Goal: Information Seeking & Learning: Learn about a topic

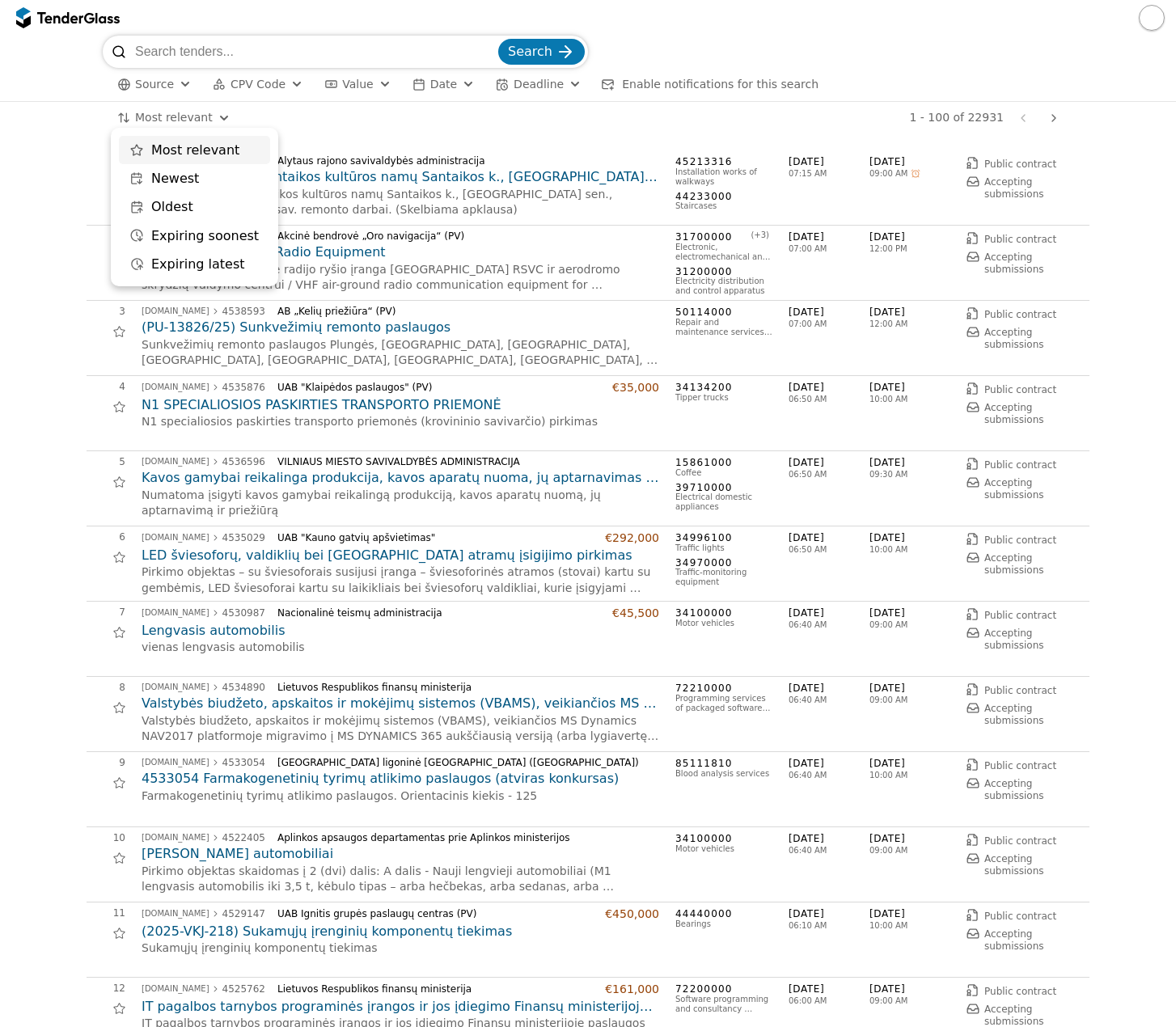
click at [175, 113] on html "Search Source CPV Code Type Buyer Value Date Deadline Enable notifications for …" at bounding box center [588, 513] width 1176 height 1027
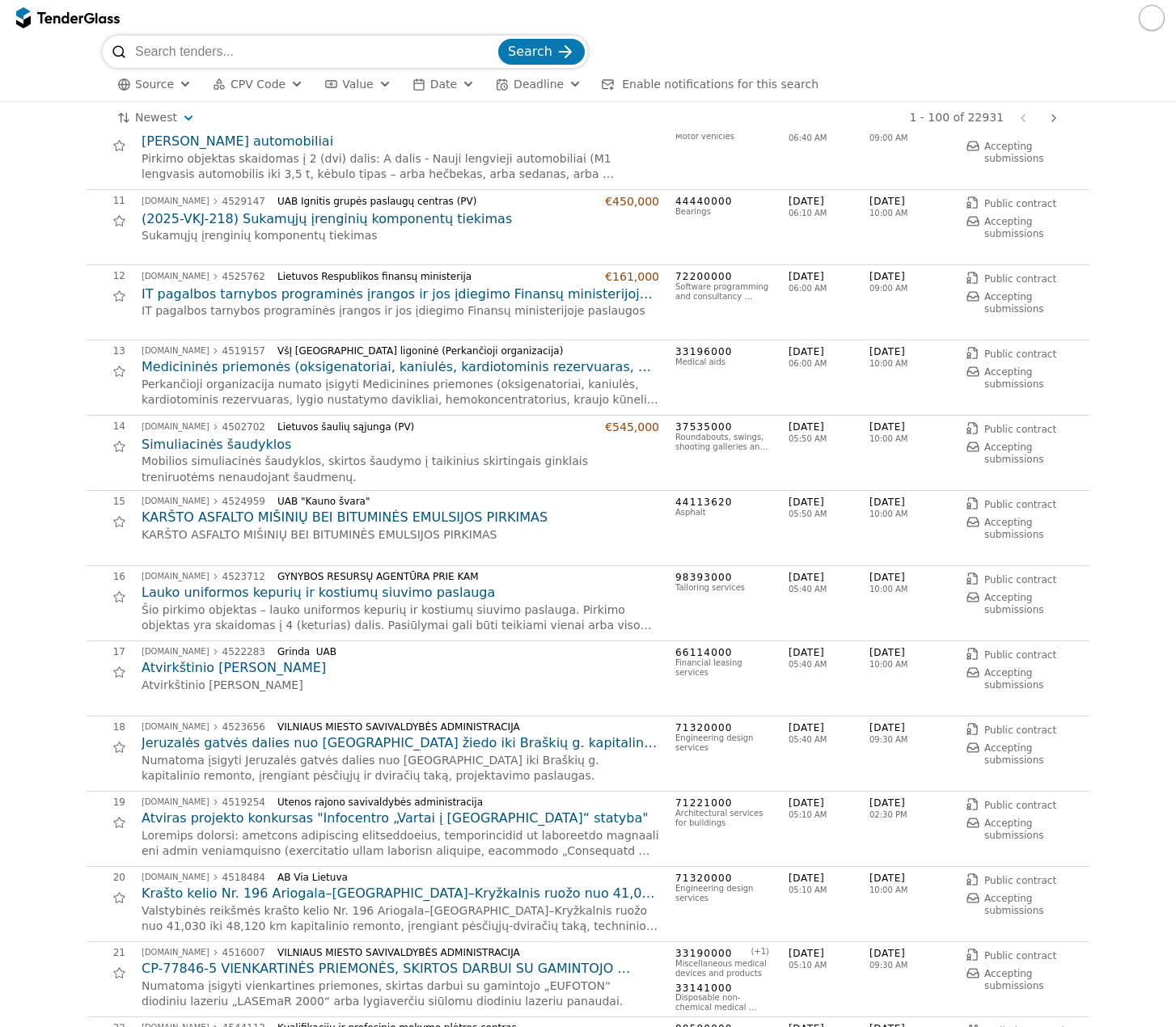
scroll to position [727, 0]
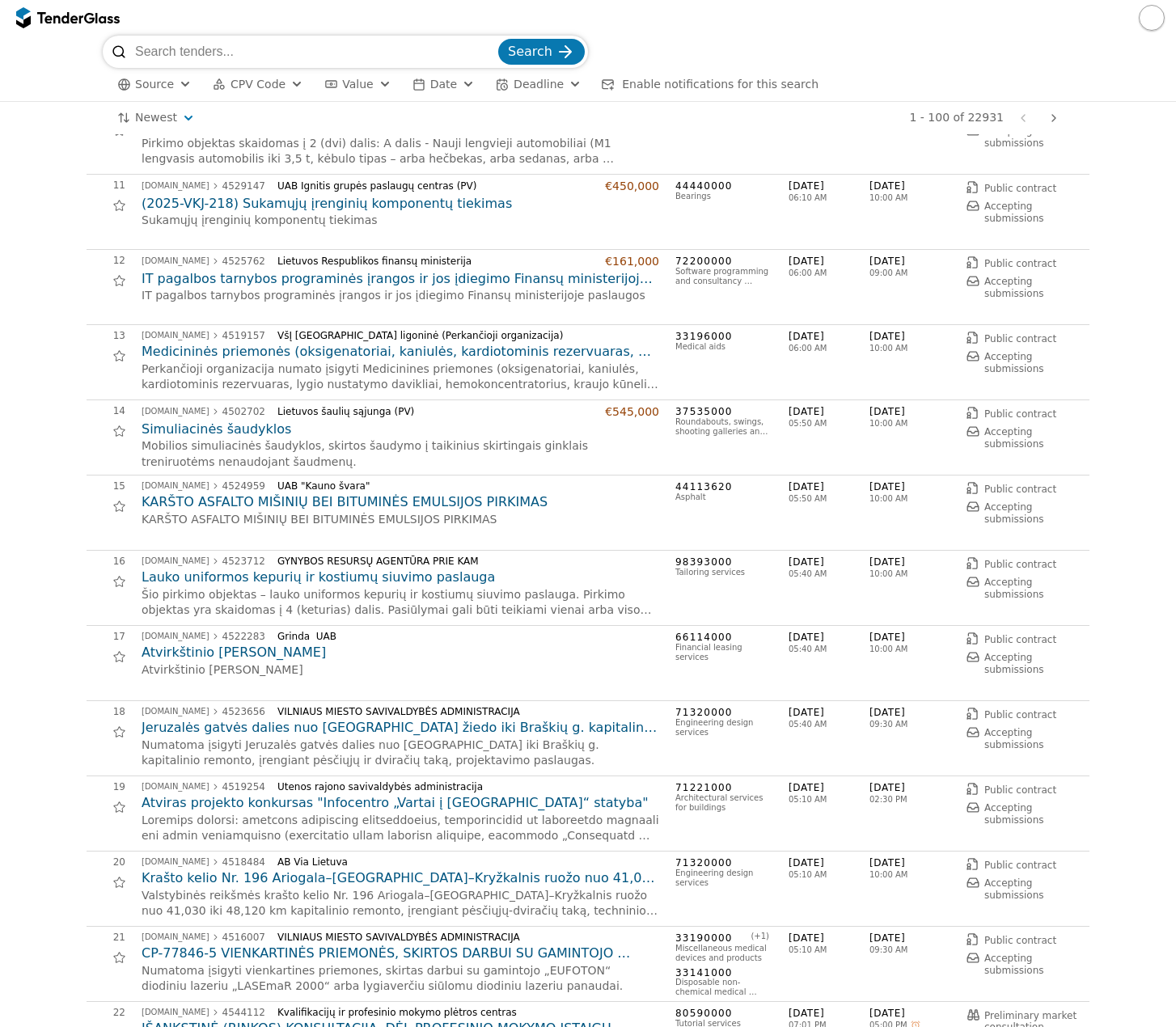
click at [393, 721] on h2 "Jeruzalės gatvės dalies nuo [GEOGRAPHIC_DATA] žiedo iki Braškių g. kapitalinio …" at bounding box center [401, 727] width 518 height 18
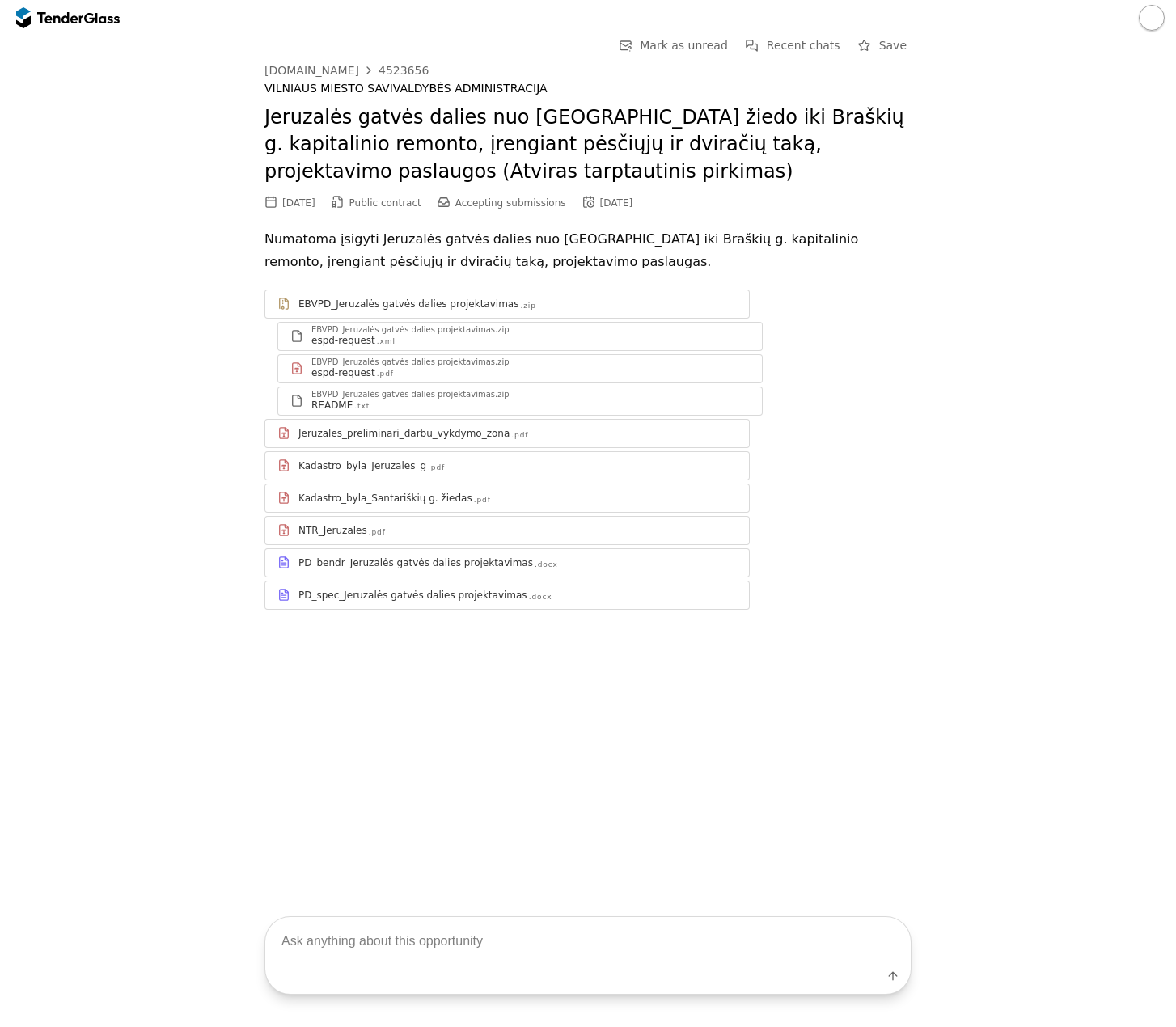
click at [424, 952] on textarea at bounding box center [588, 941] width 645 height 48
type textarea "kiek km gatvė?"
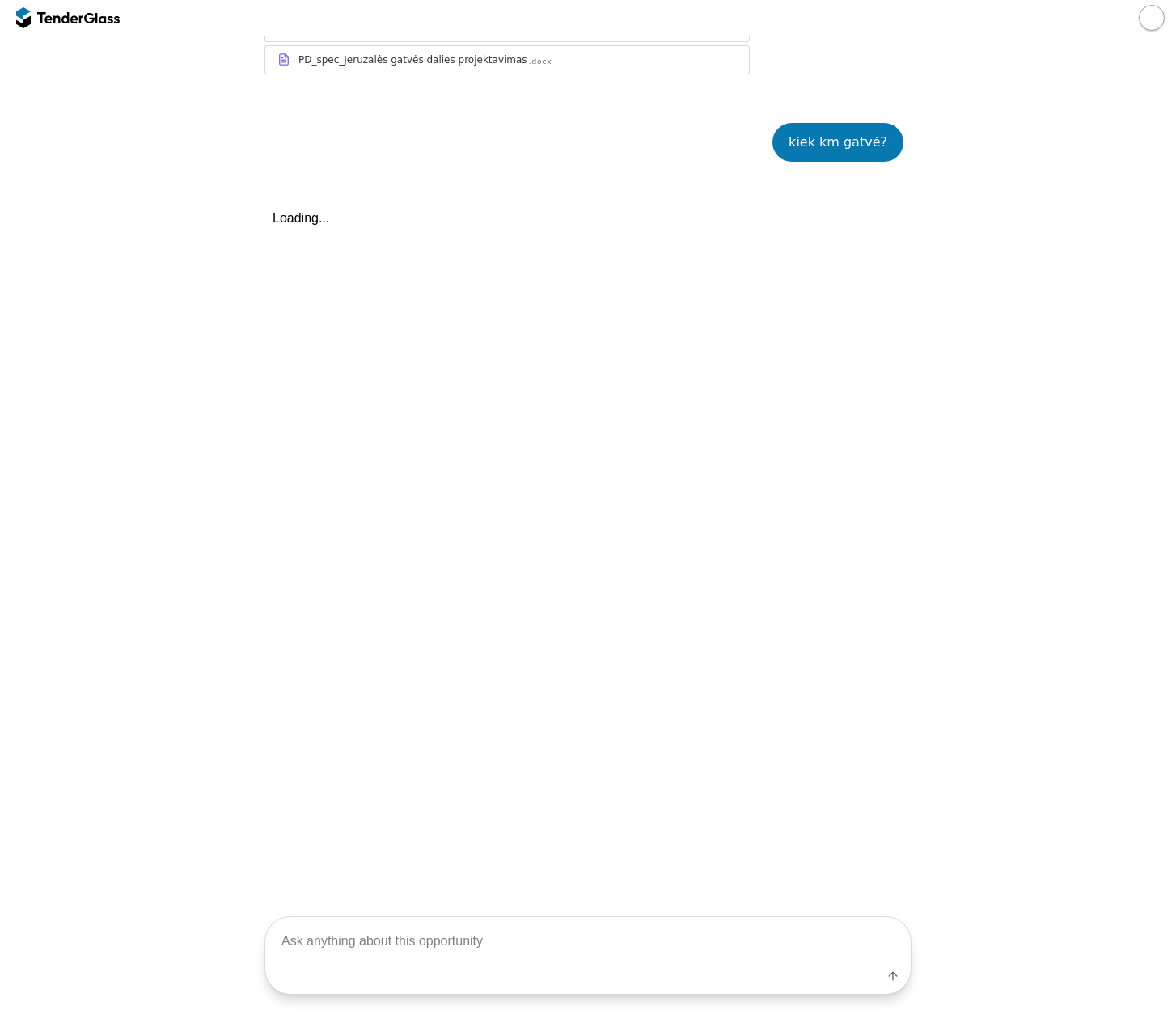
scroll to position [595, 0]
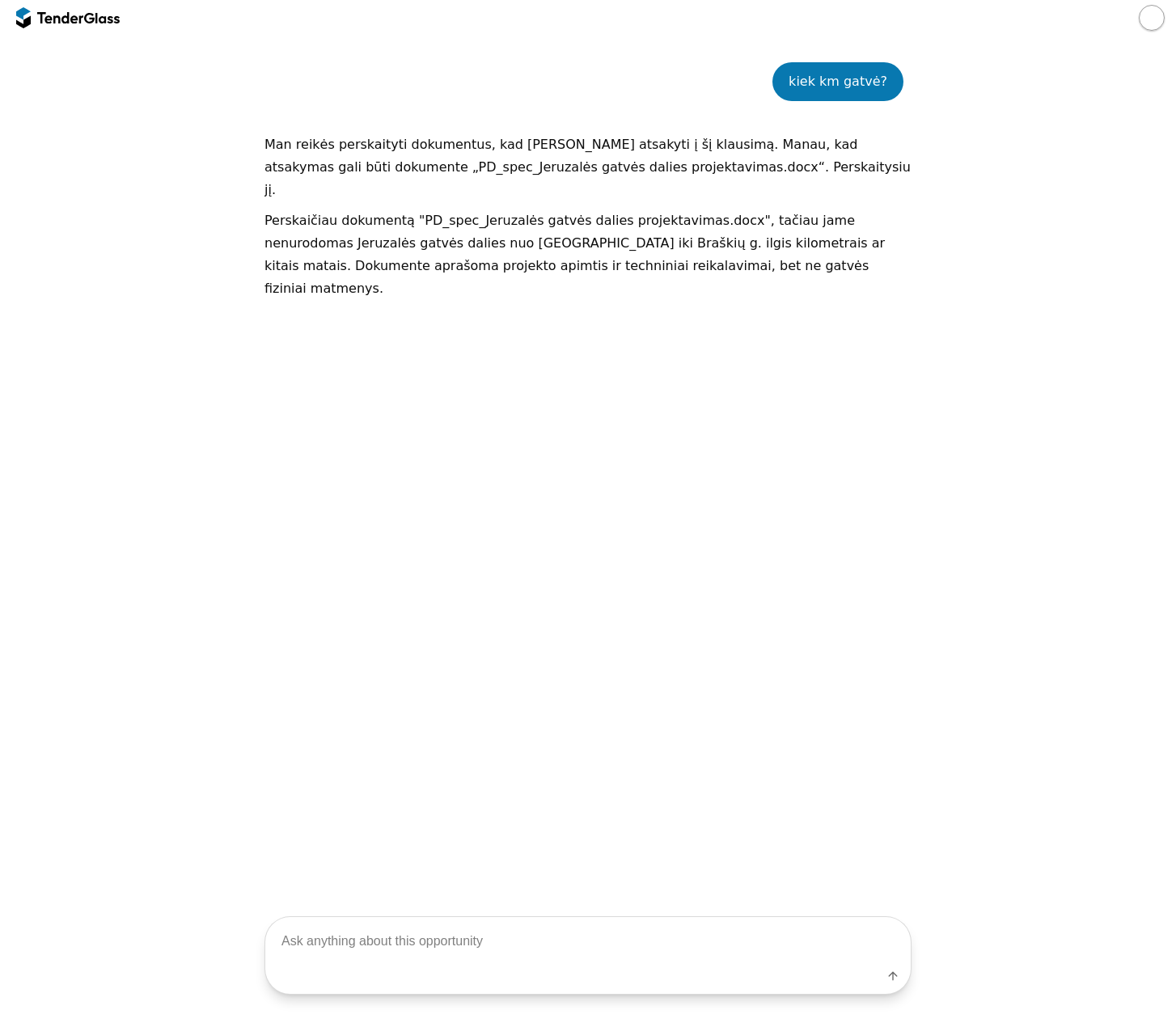
scroll to position [191, 0]
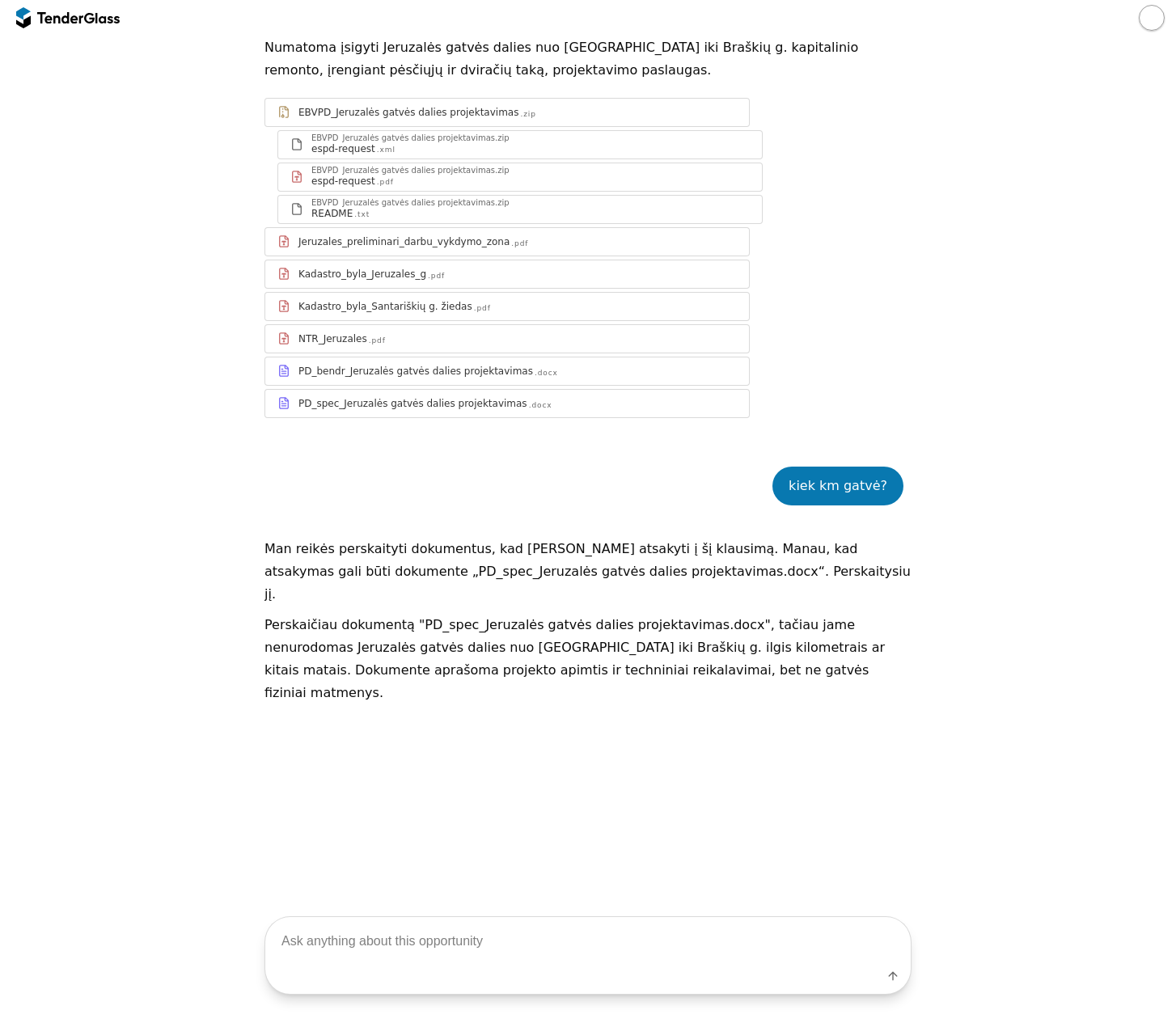
click at [475, 245] on div "Jeruzales_preliminari_darbu_vykdymo_zona" at bounding box center [404, 242] width 211 height 13
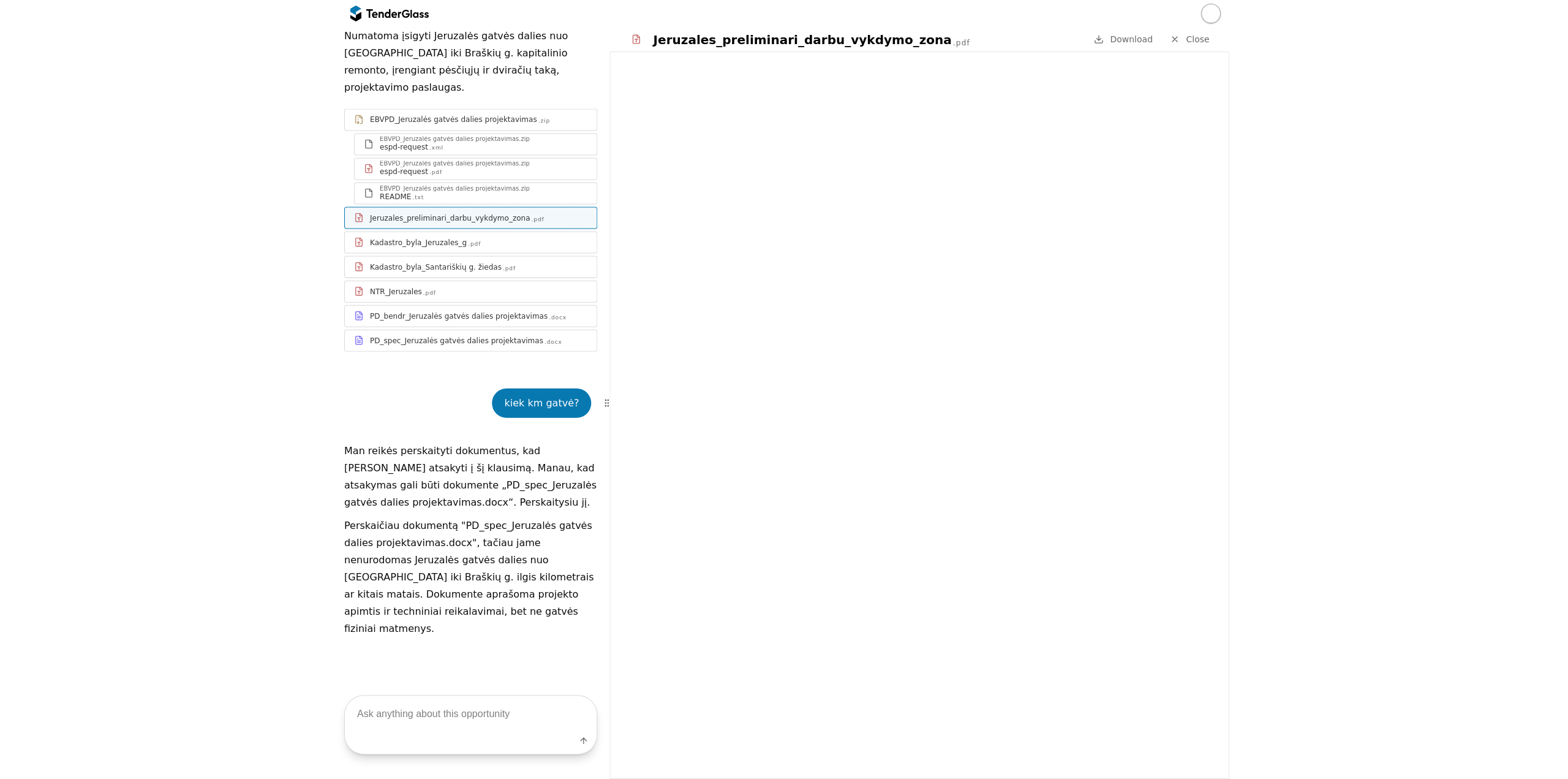
scroll to position [145, 0]
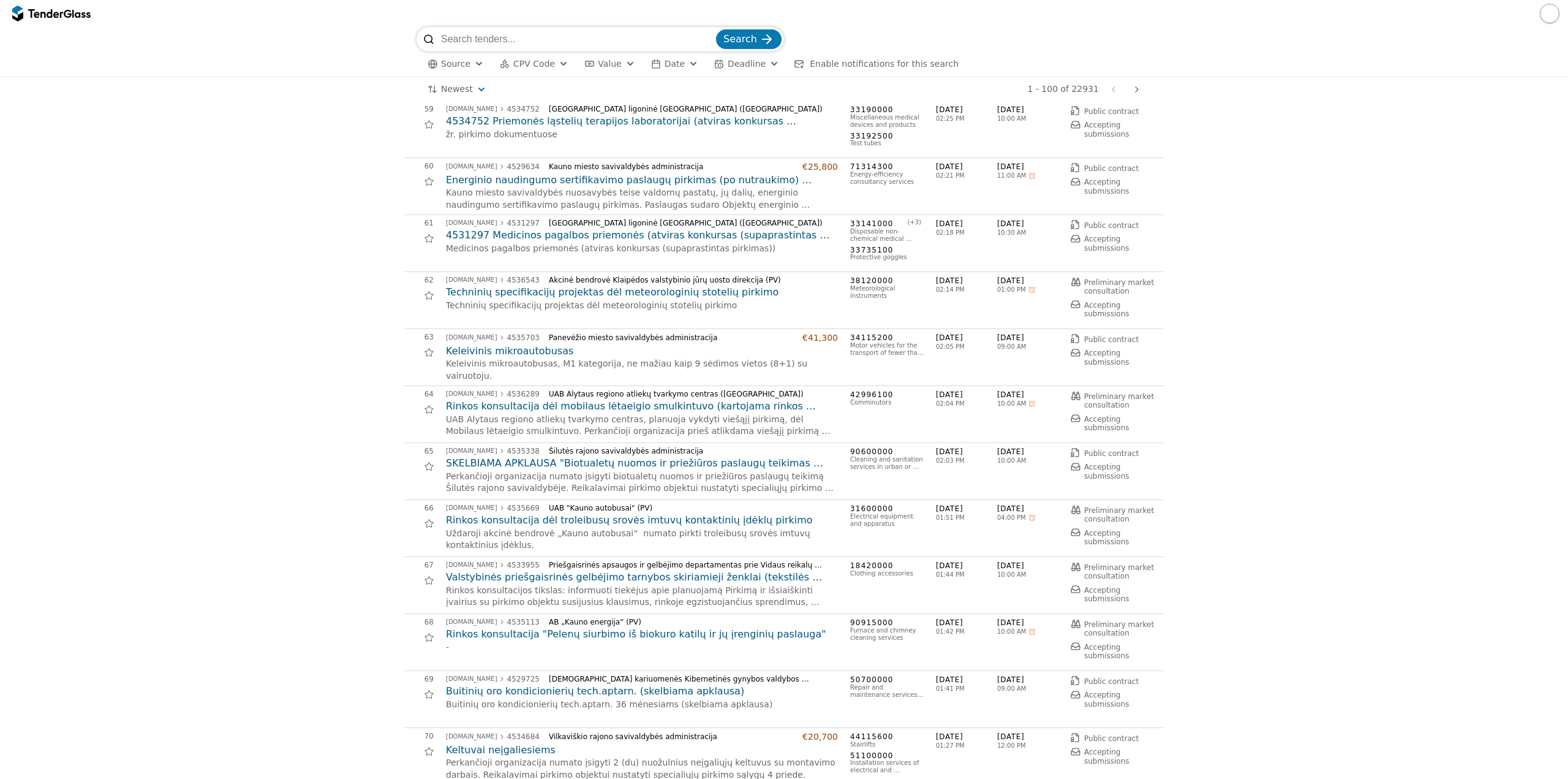
scroll to position [3127, 0]
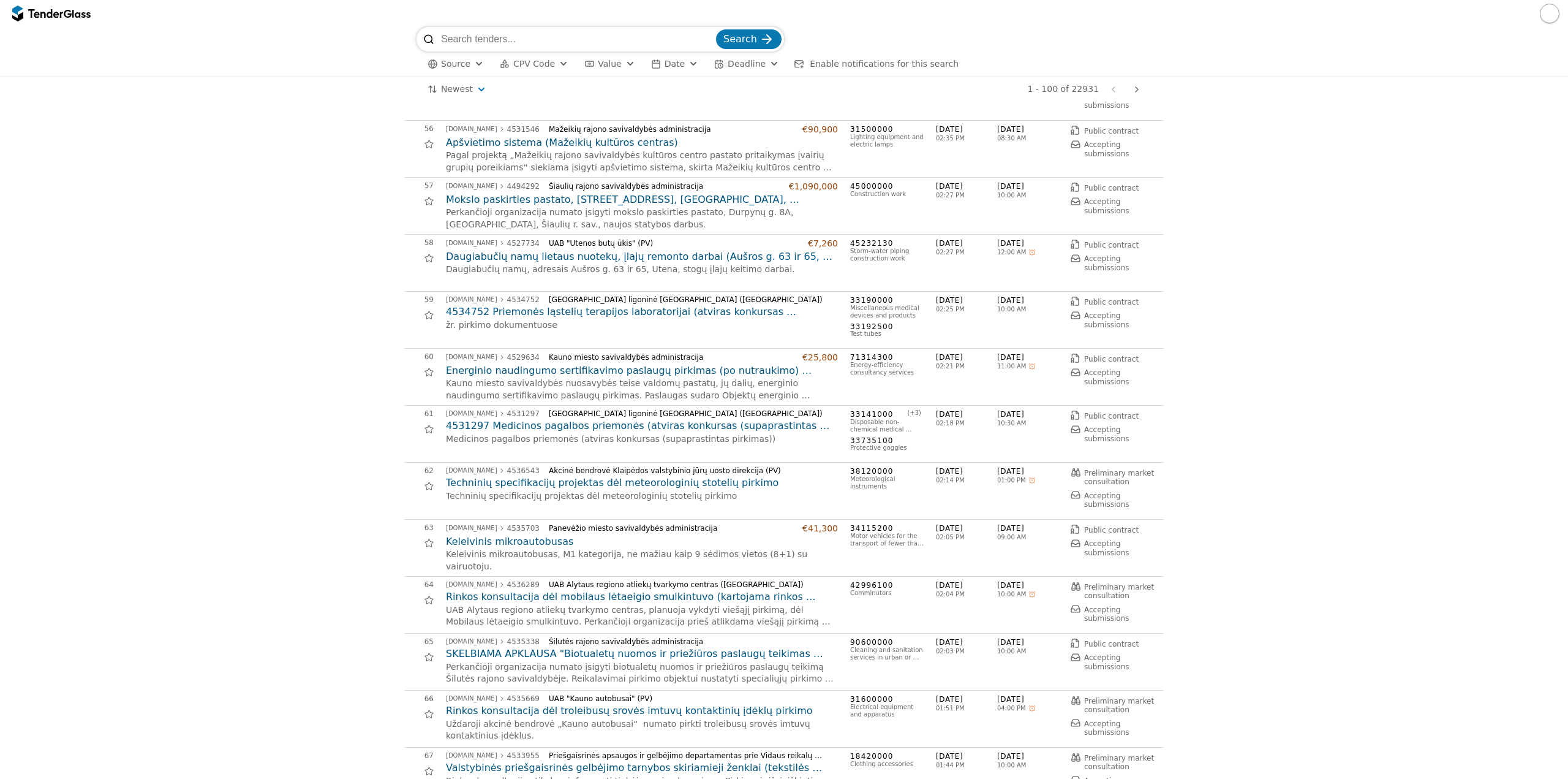
click at [513, 66] on span "CPV Code" at bounding box center [534, 64] width 42 height 10
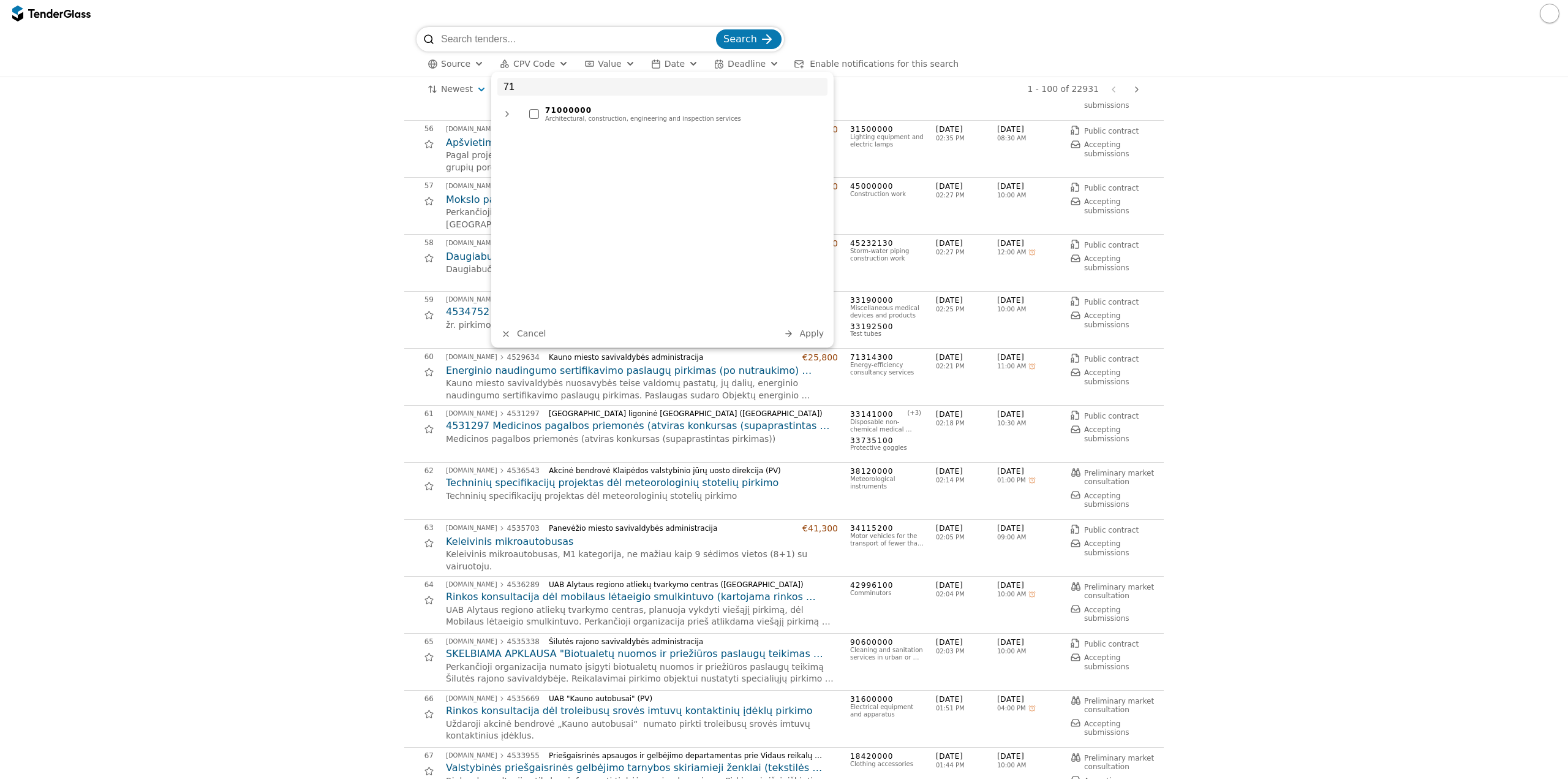
type input "71"
click at [558, 116] on div "Architectural, construction, engineering and inspection services" at bounding box center [683, 119] width 276 height 7
click at [805, 330] on span "Apply" at bounding box center [812, 333] width 24 height 10
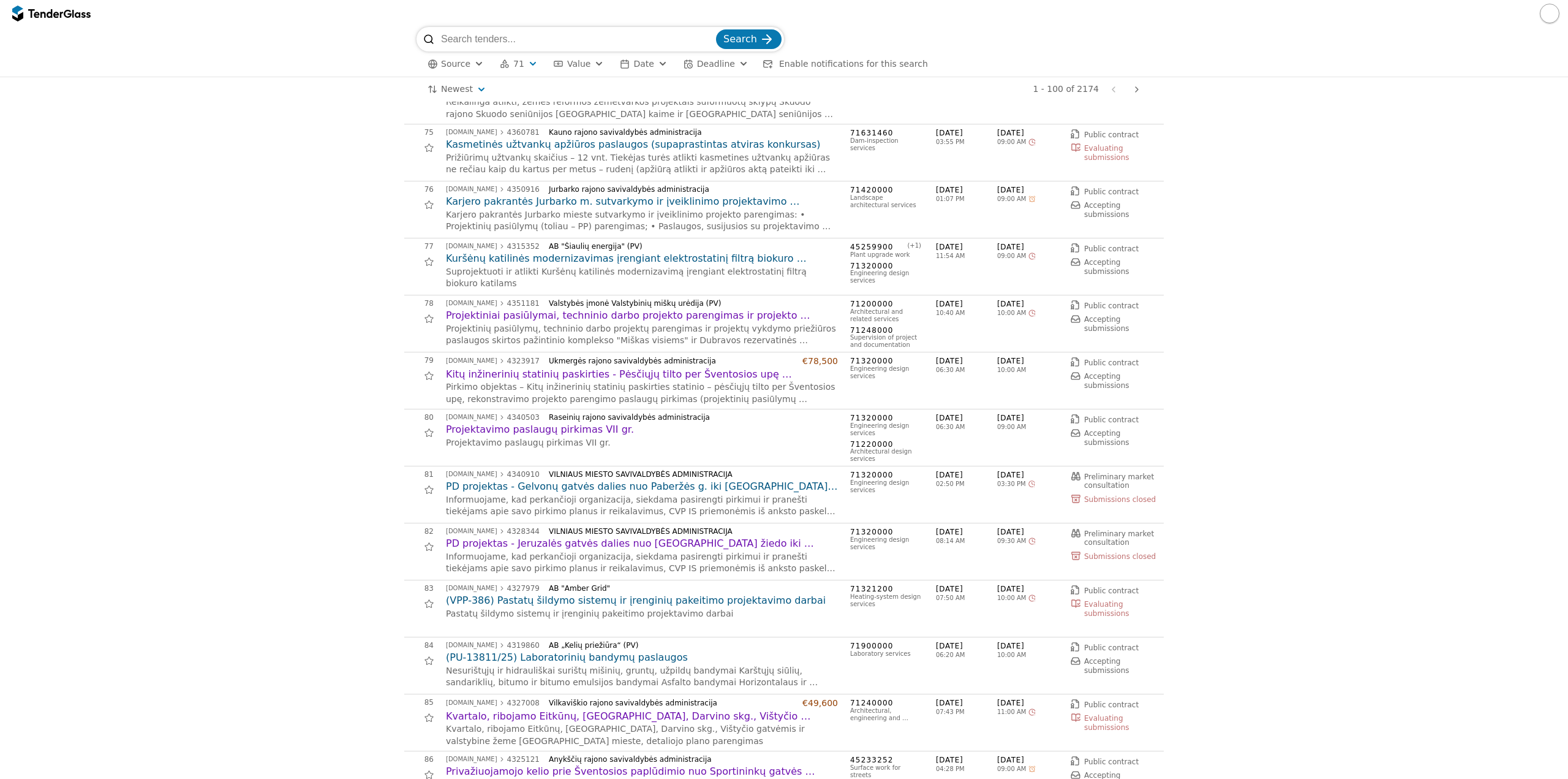
scroll to position [4227, 0]
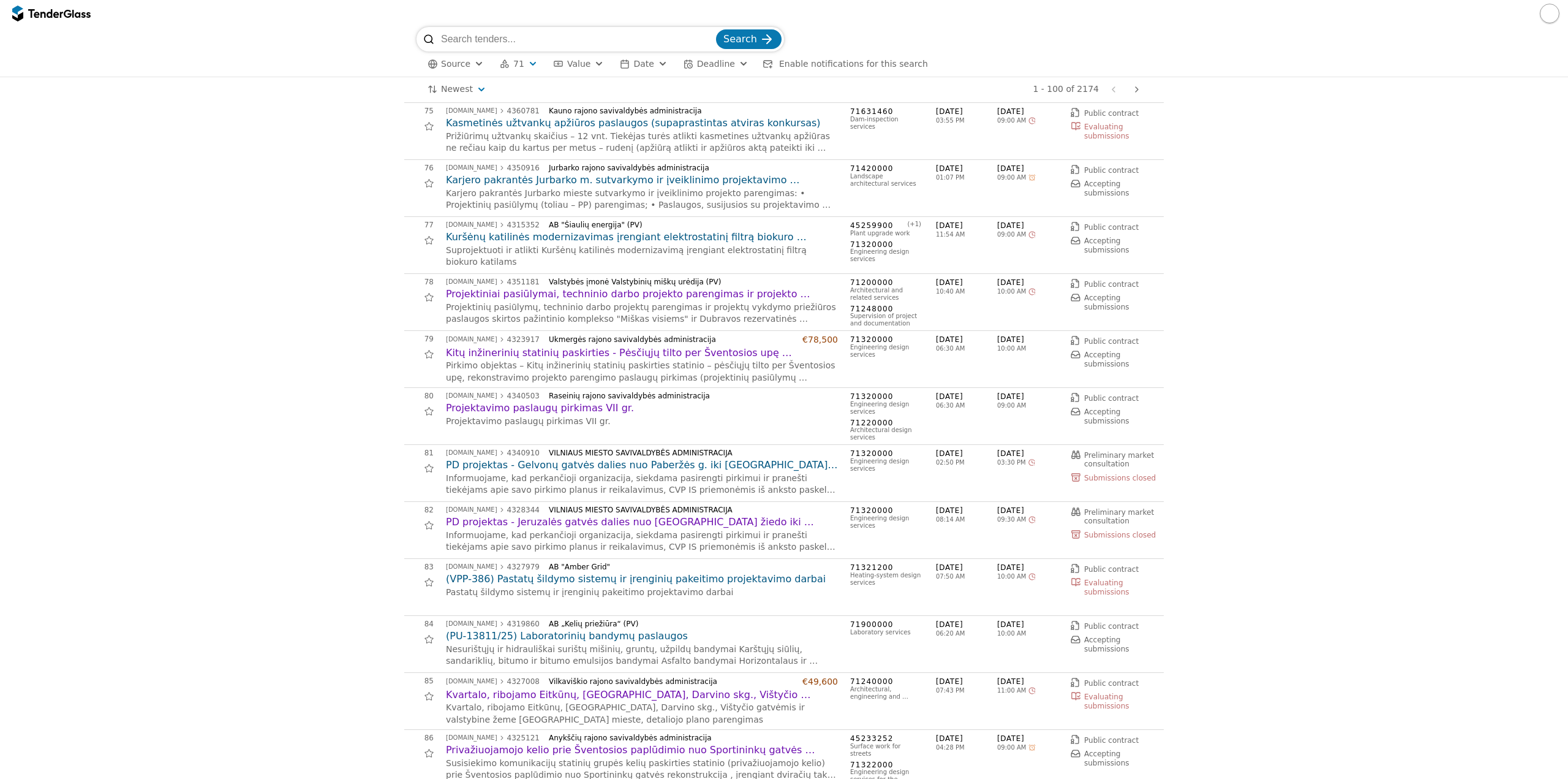
click at [727, 453] on div "VILNIAUS MIESTO SAVIVALDYBĖS ADMINISTRACIJA" at bounding box center [689, 453] width 279 height 9
click at [726, 465] on h2 "PD projektas - Gelvonų gatvės dalies nuo Paberžės g. iki [GEOGRAPHIC_DATA] g. k…" at bounding box center [642, 465] width 392 height 13
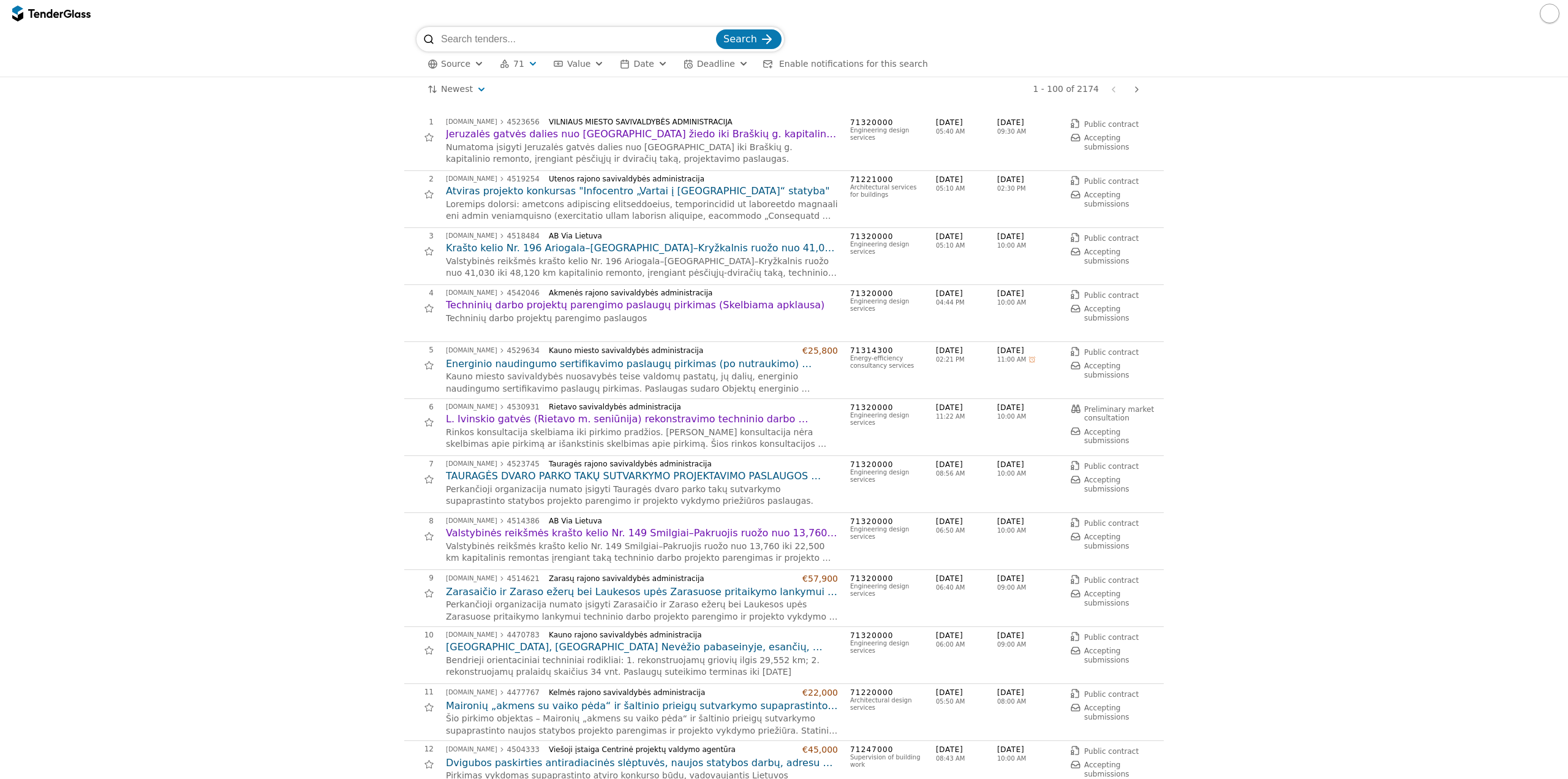
click at [514, 60] on span "71" at bounding box center [519, 64] width 11 height 11
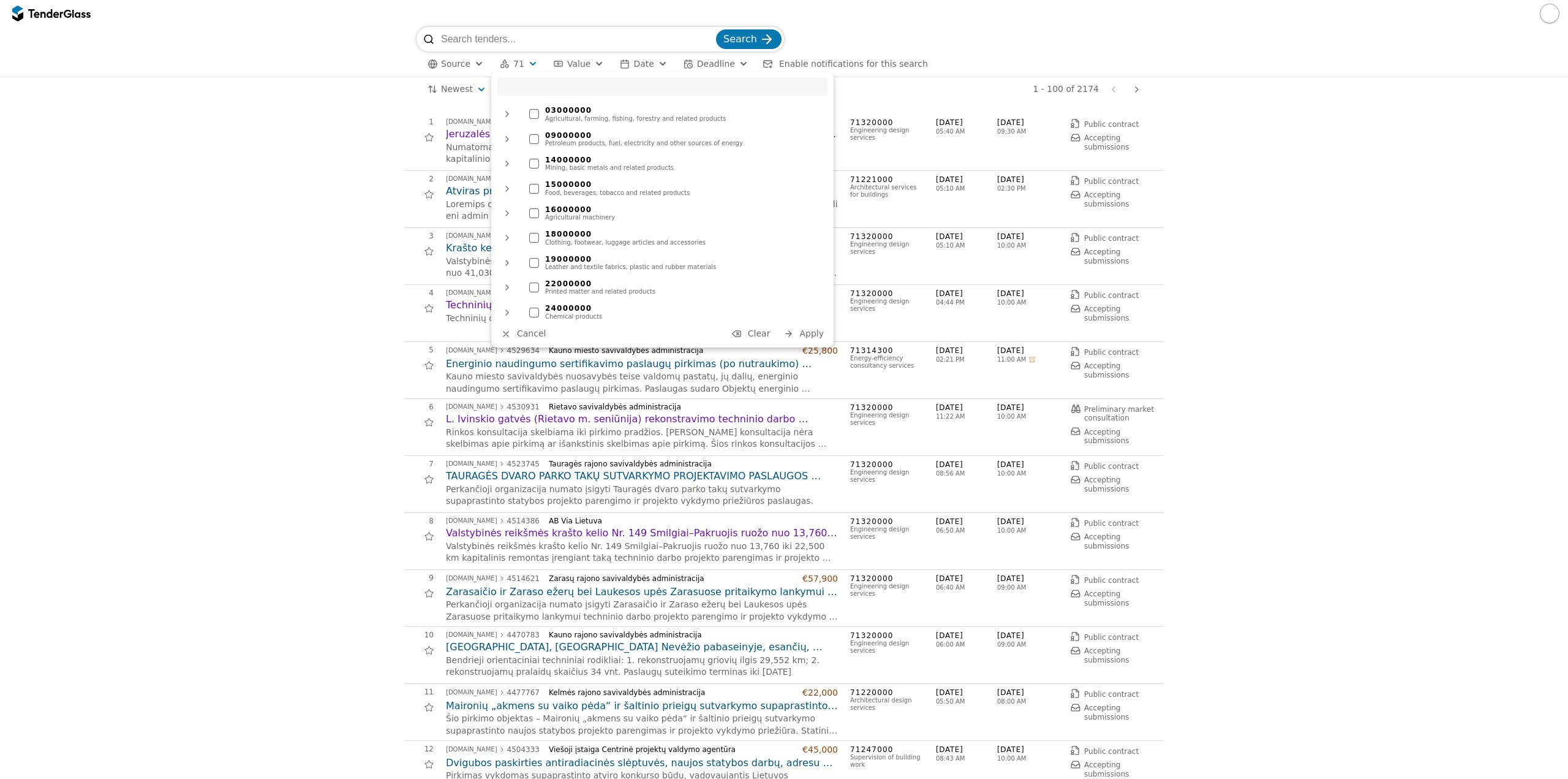
click at [767, 330] on span "Clear" at bounding box center [759, 333] width 23 height 10
click at [810, 333] on span "Apply" at bounding box center [812, 333] width 24 height 10
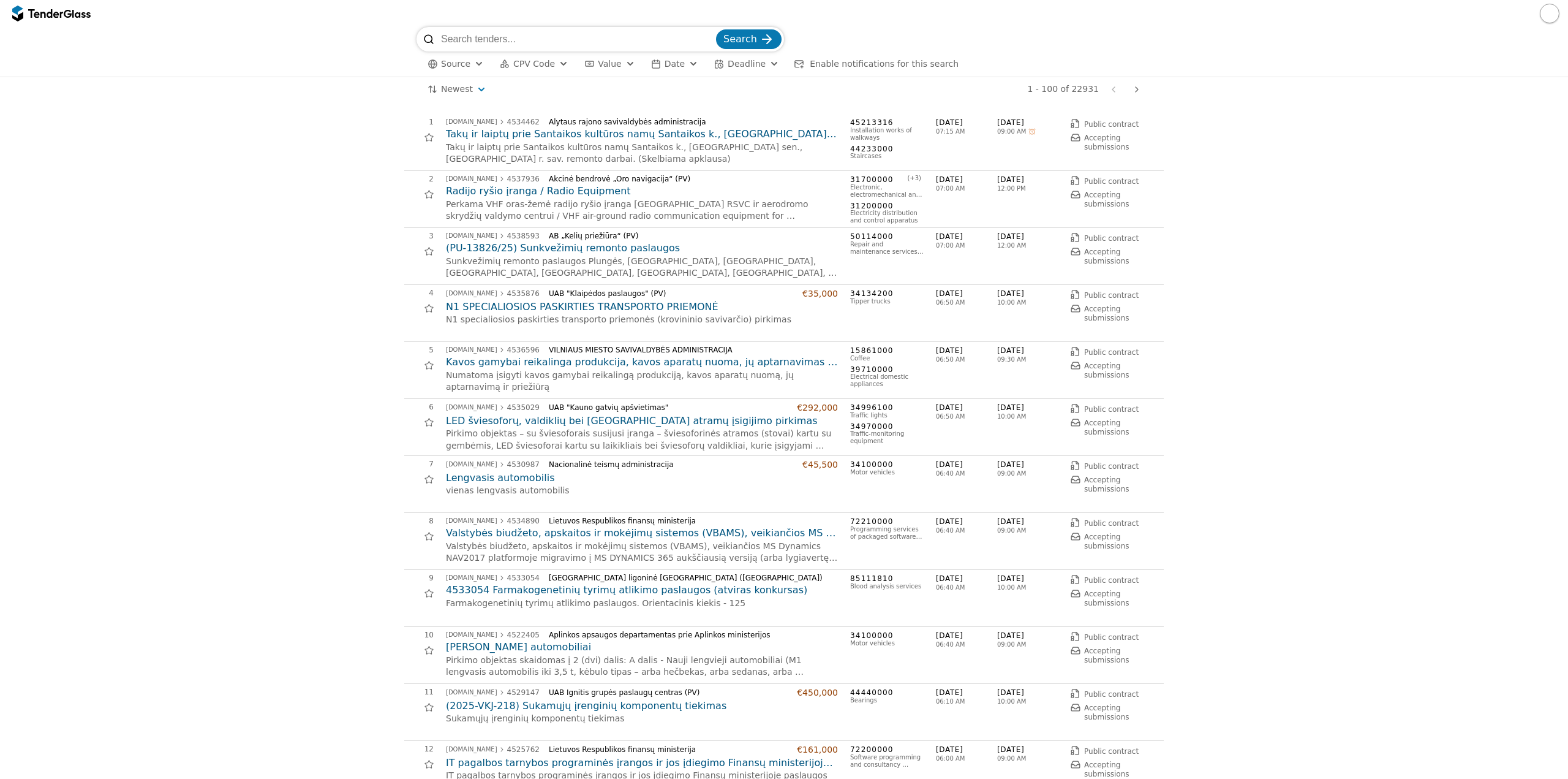
click at [561, 41] on input "search" at bounding box center [577, 39] width 273 height 24
type input "poveikio aplinkai"
click at [716, 30] on button "Search" at bounding box center [749, 39] width 66 height 19
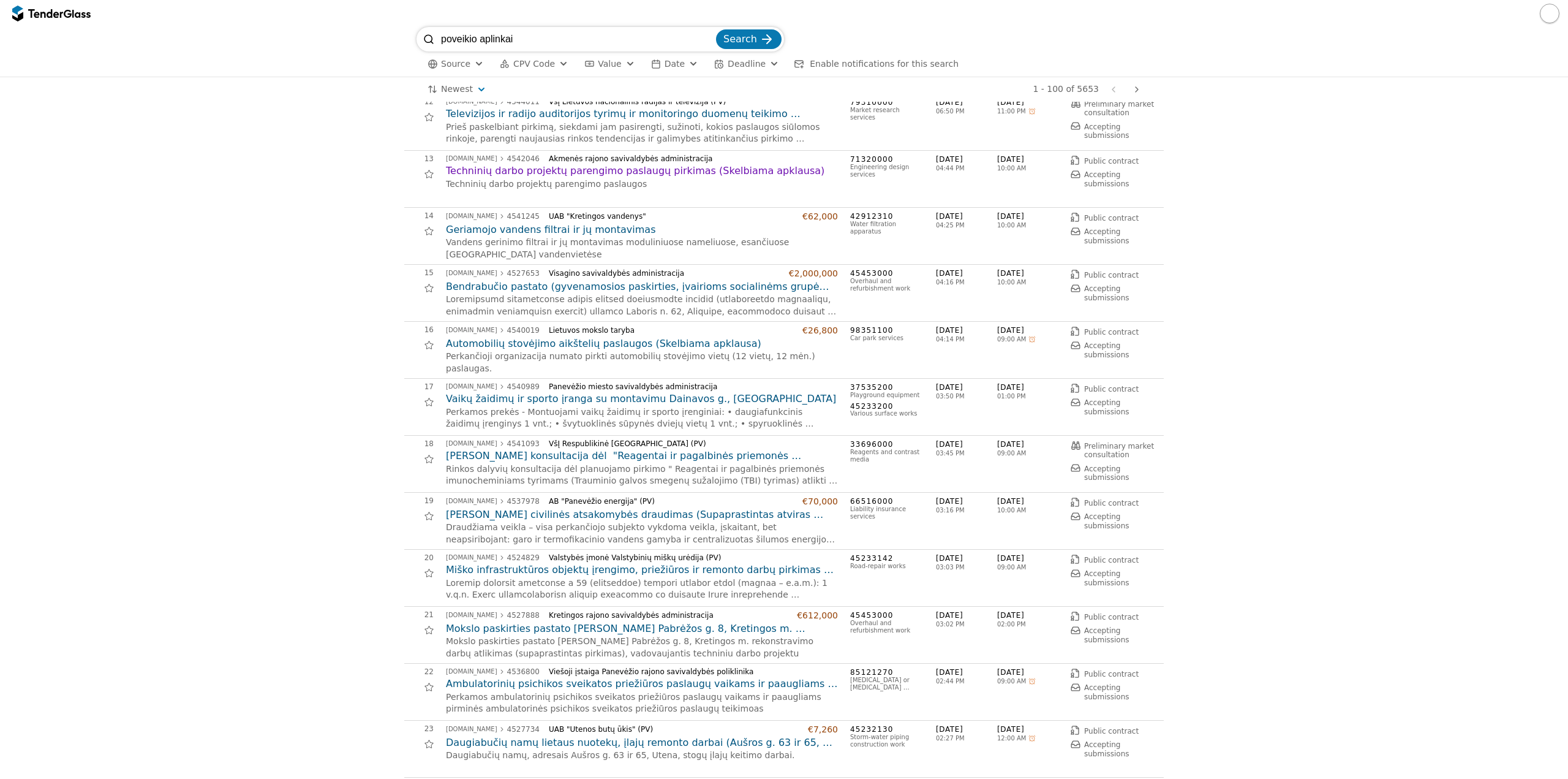
scroll to position [674, 0]
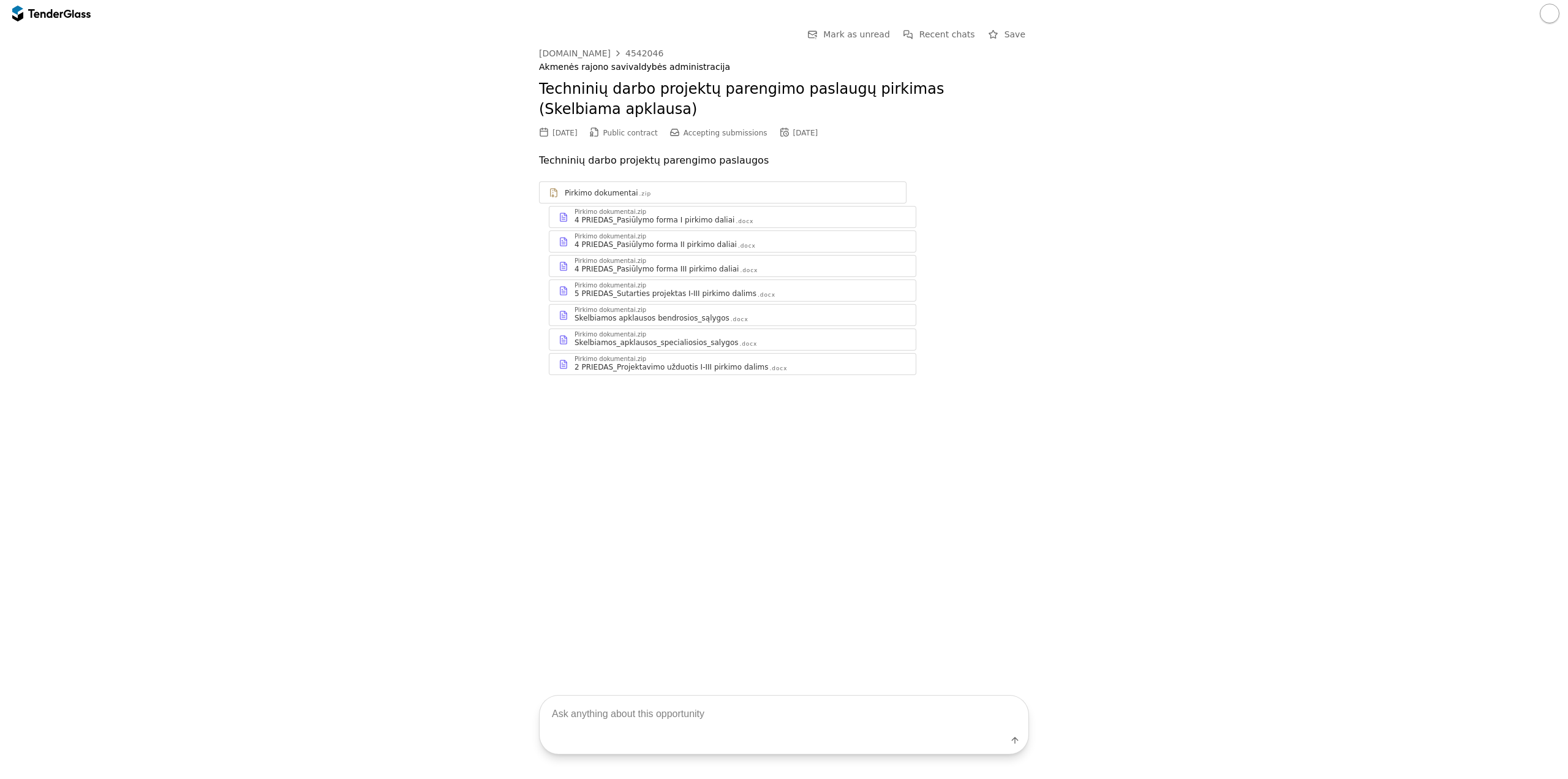
click at [671, 220] on div "4 PRIEDAS_Pasiūlymo forma I pirkimo daliai" at bounding box center [654, 220] width 160 height 10
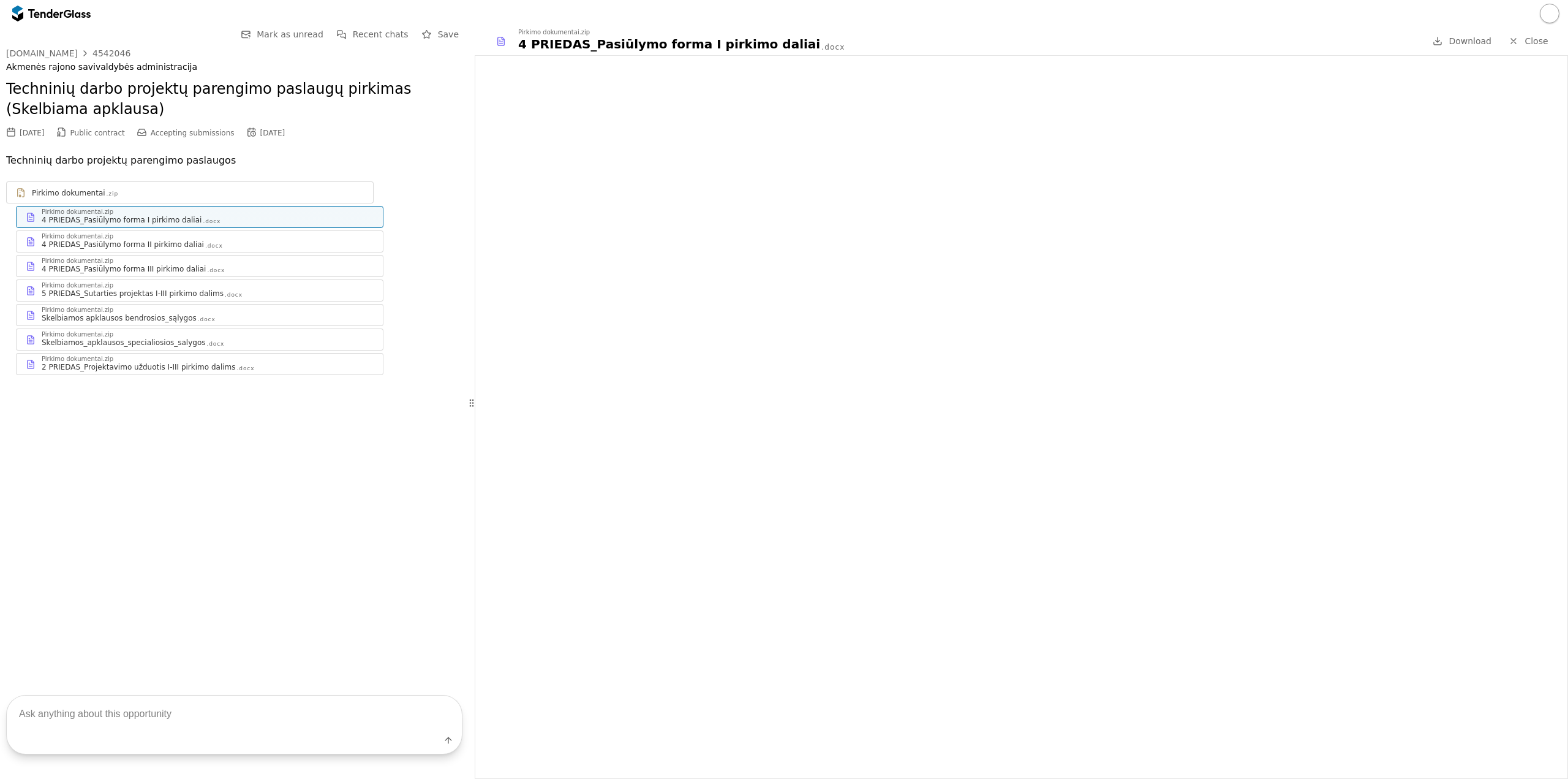
click at [247, 343] on div "Skelbiamos_apklausos_specialiosios_salygos .docx" at bounding box center [207, 342] width 332 height 10
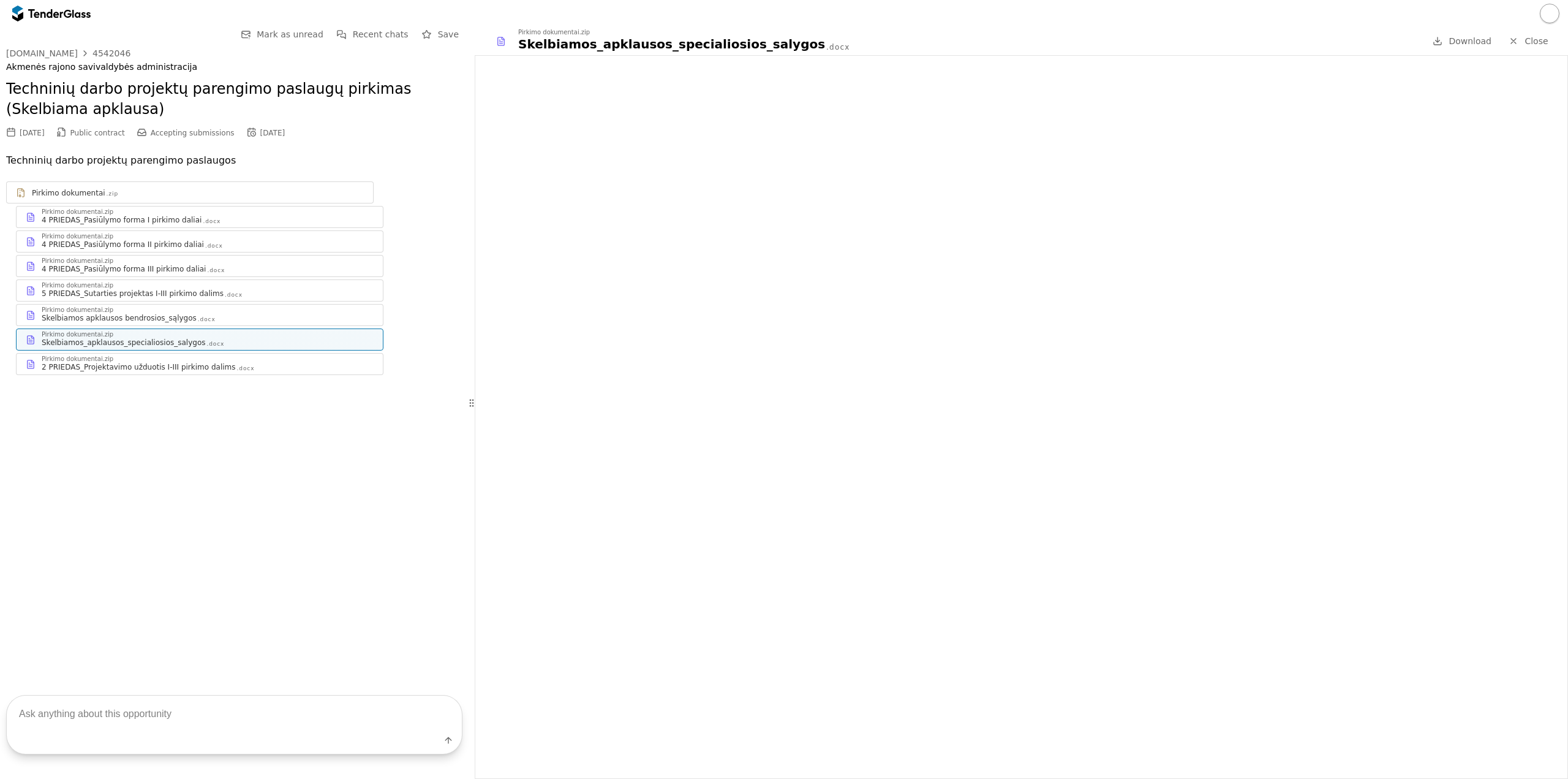
click at [234, 245] on div "4 PRIEDAS_Pasiūlymo forma II pirkimo daliai .docx" at bounding box center [207, 244] width 332 height 10
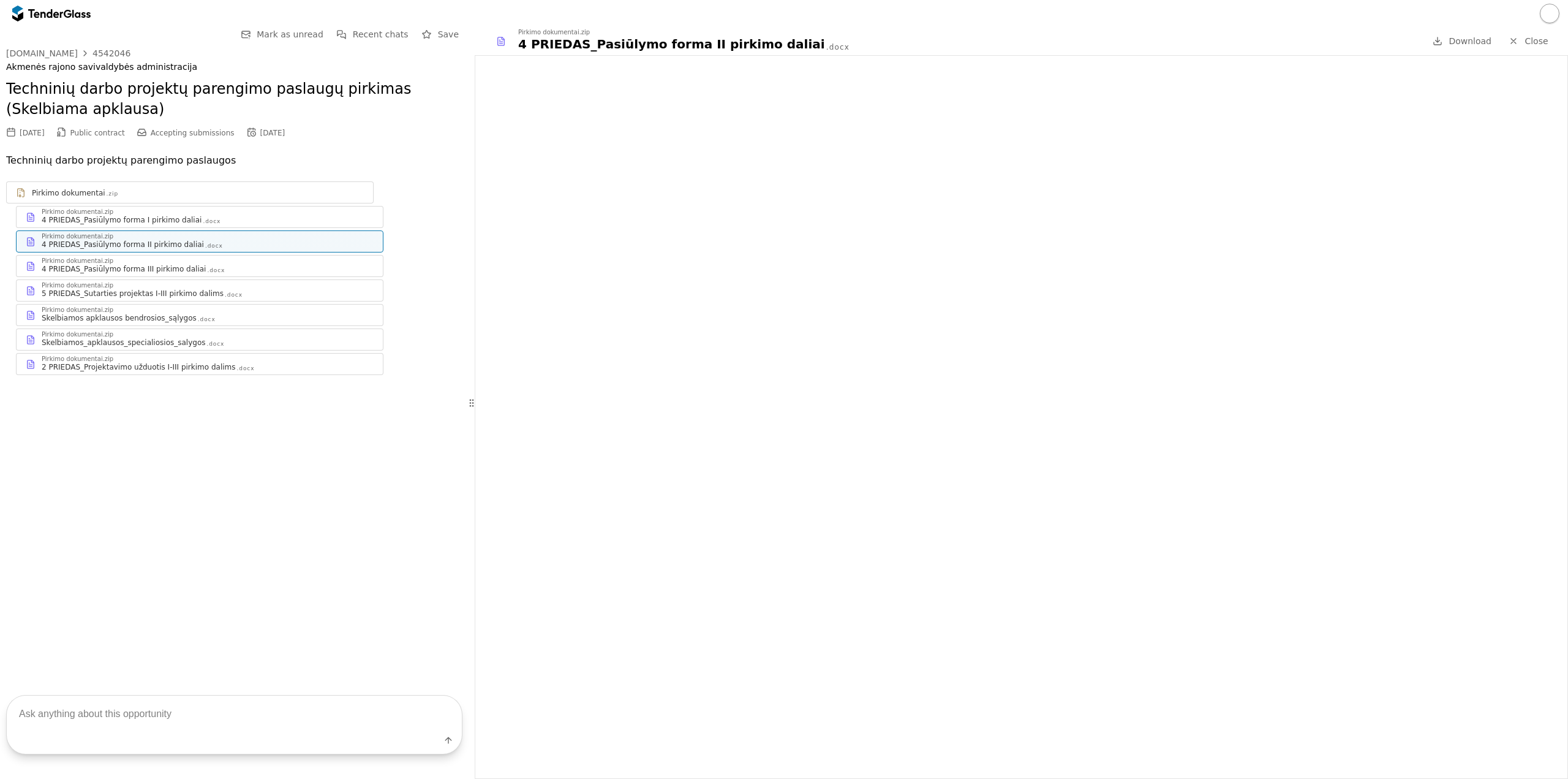
click at [171, 263] on div "Pirkimo dokumentai.zip" at bounding box center [207, 261] width 332 height 6
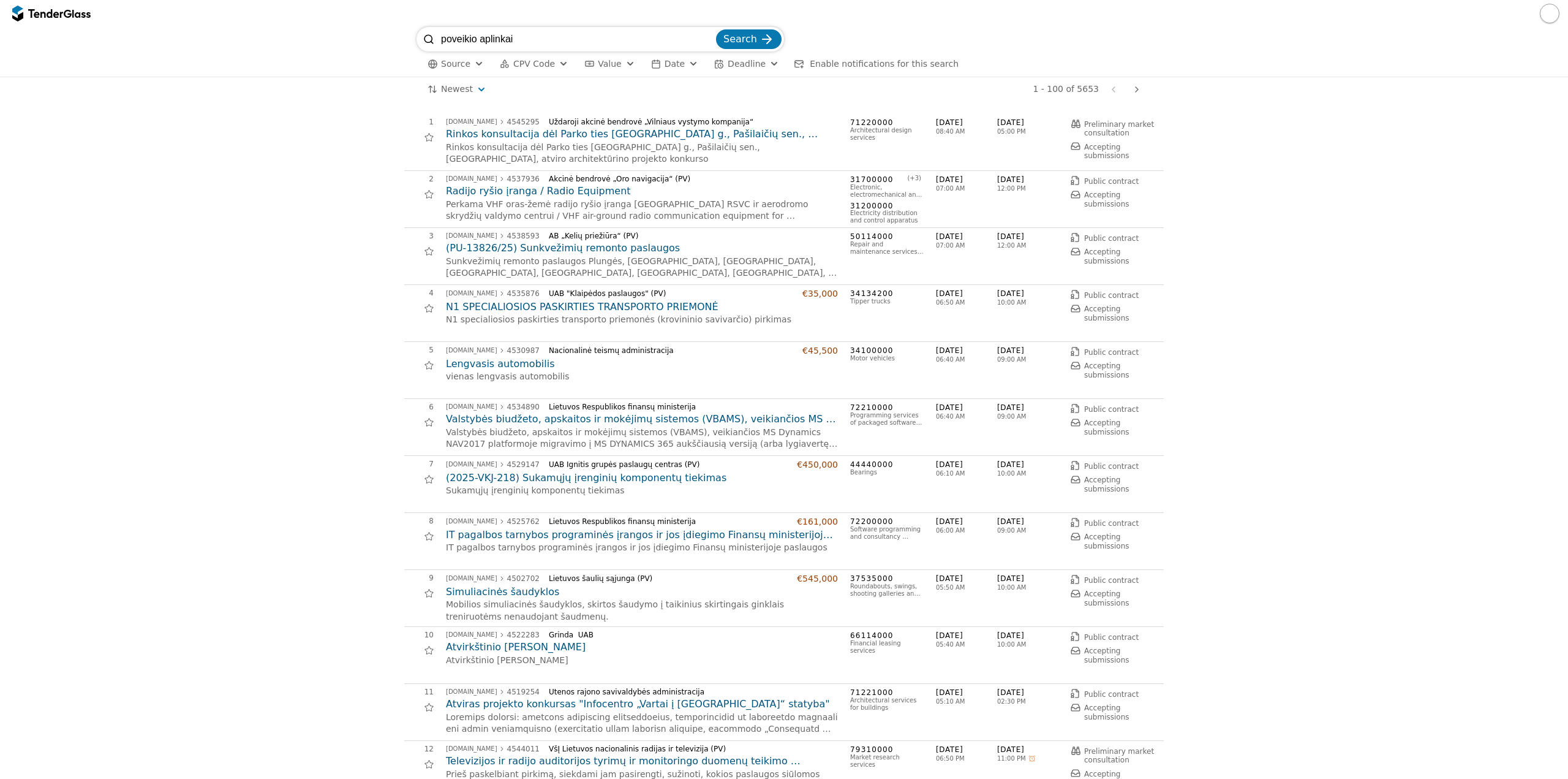
click at [695, 136] on h2 "Rinkos konsultacija dėl Parko ties [GEOGRAPHIC_DATA] g., Pašilaičių sen., [GEOG…" at bounding box center [642, 134] width 392 height 13
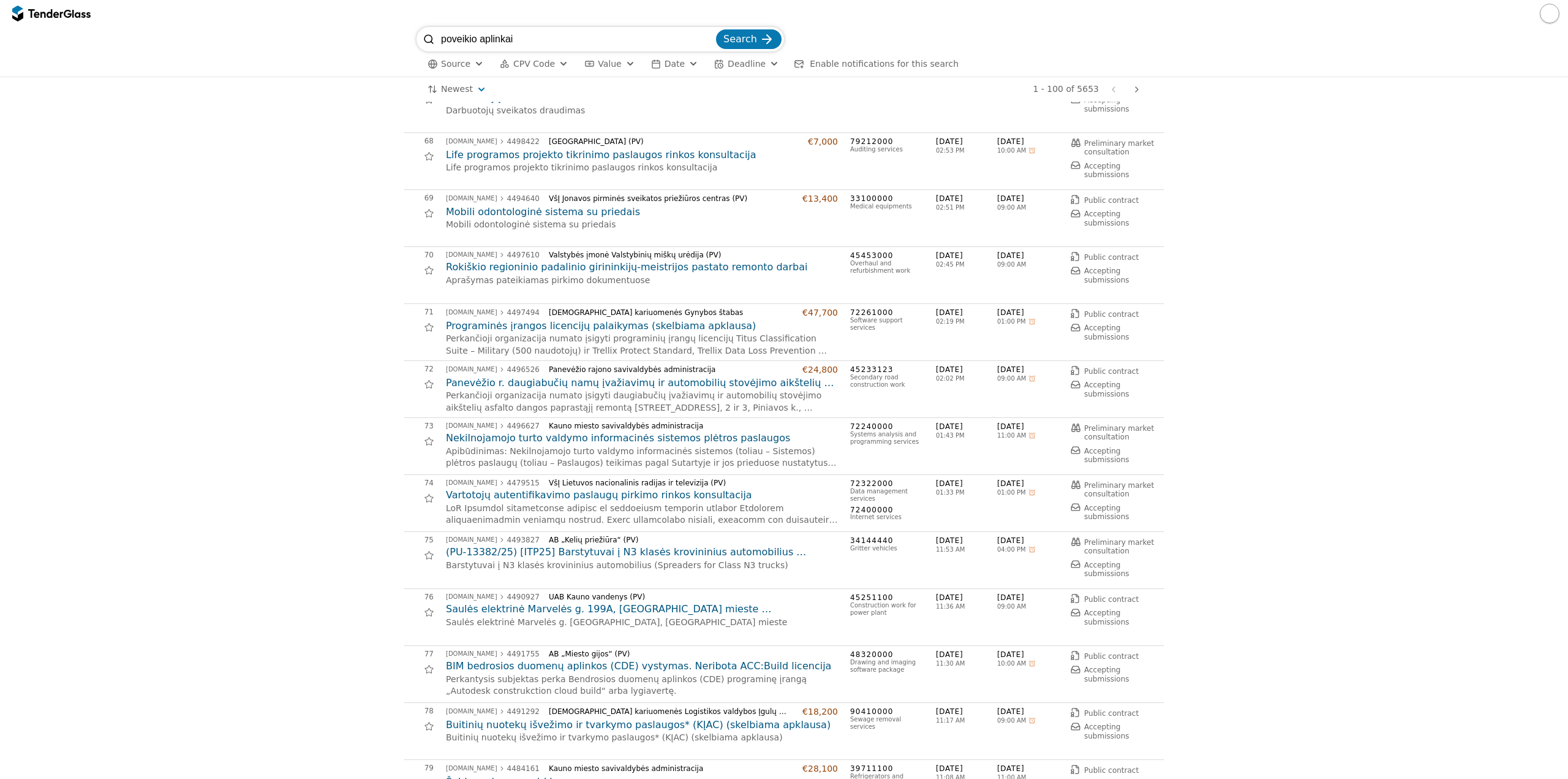
scroll to position [3860, 0]
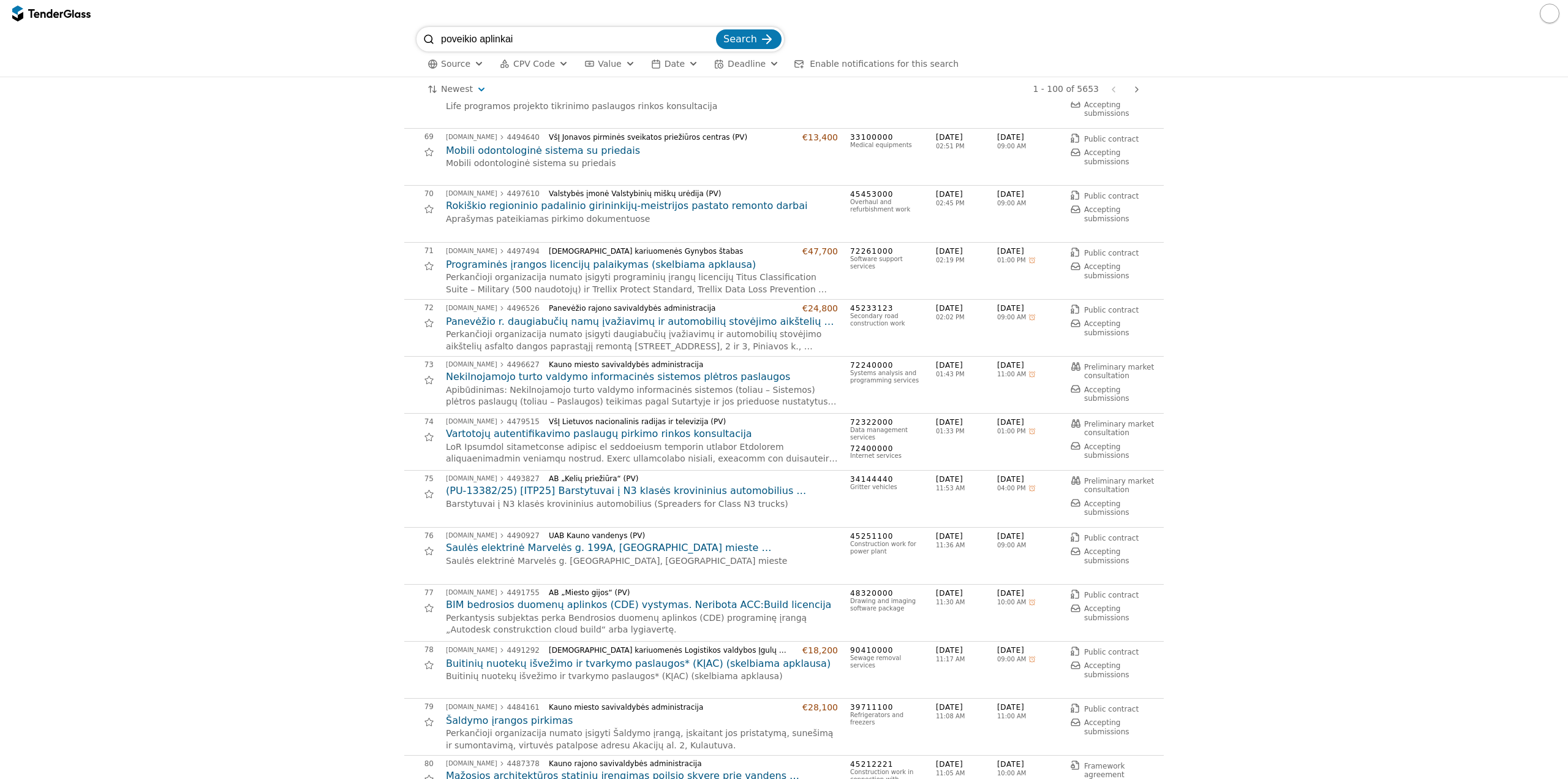
drag, startPoint x: 620, startPoint y: 46, endPoint x: 0, endPoint y: 60, distance: 620.2
click at [0, 60] on div "poveikio aplinkai Search Source CPV Code Type Buyer Value Date Deadline Enable …" at bounding box center [784, 52] width 1568 height 50
type input "galimyb"
click at [716, 30] on button "Search" at bounding box center [749, 39] width 66 height 19
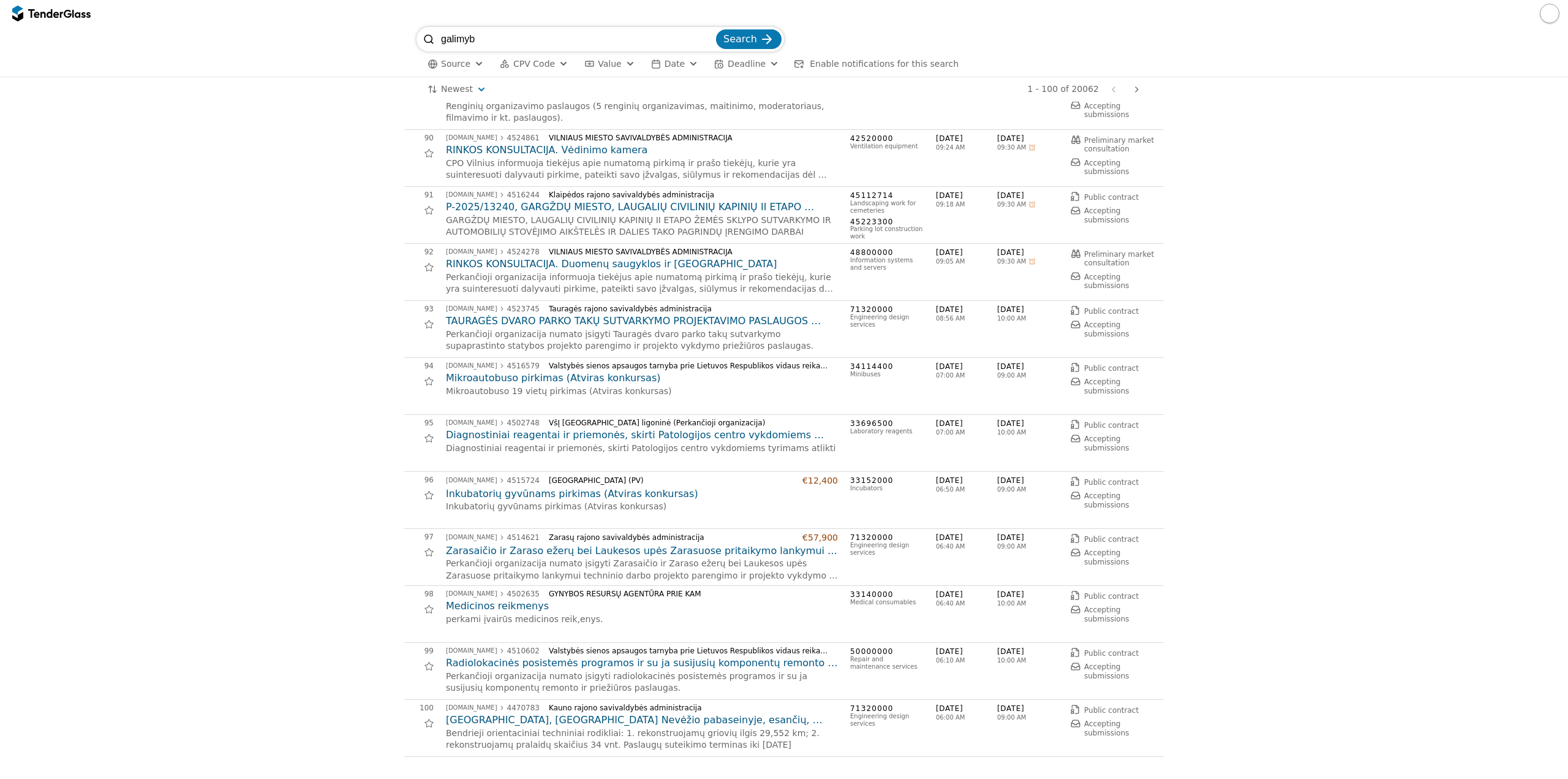
scroll to position [5086, 0]
